Goal: Connect with others: Connect with others

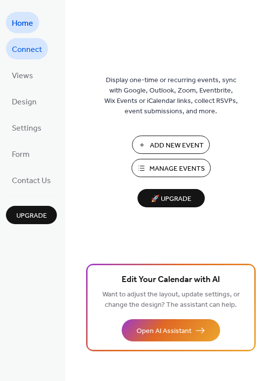
click at [32, 48] on span "Connect" at bounding box center [27, 49] width 30 height 15
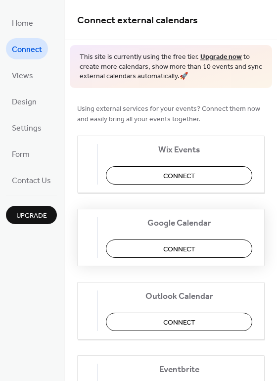
click at [192, 247] on span "Connect" at bounding box center [179, 249] width 32 height 10
